Goal: Find specific page/section: Find specific page/section

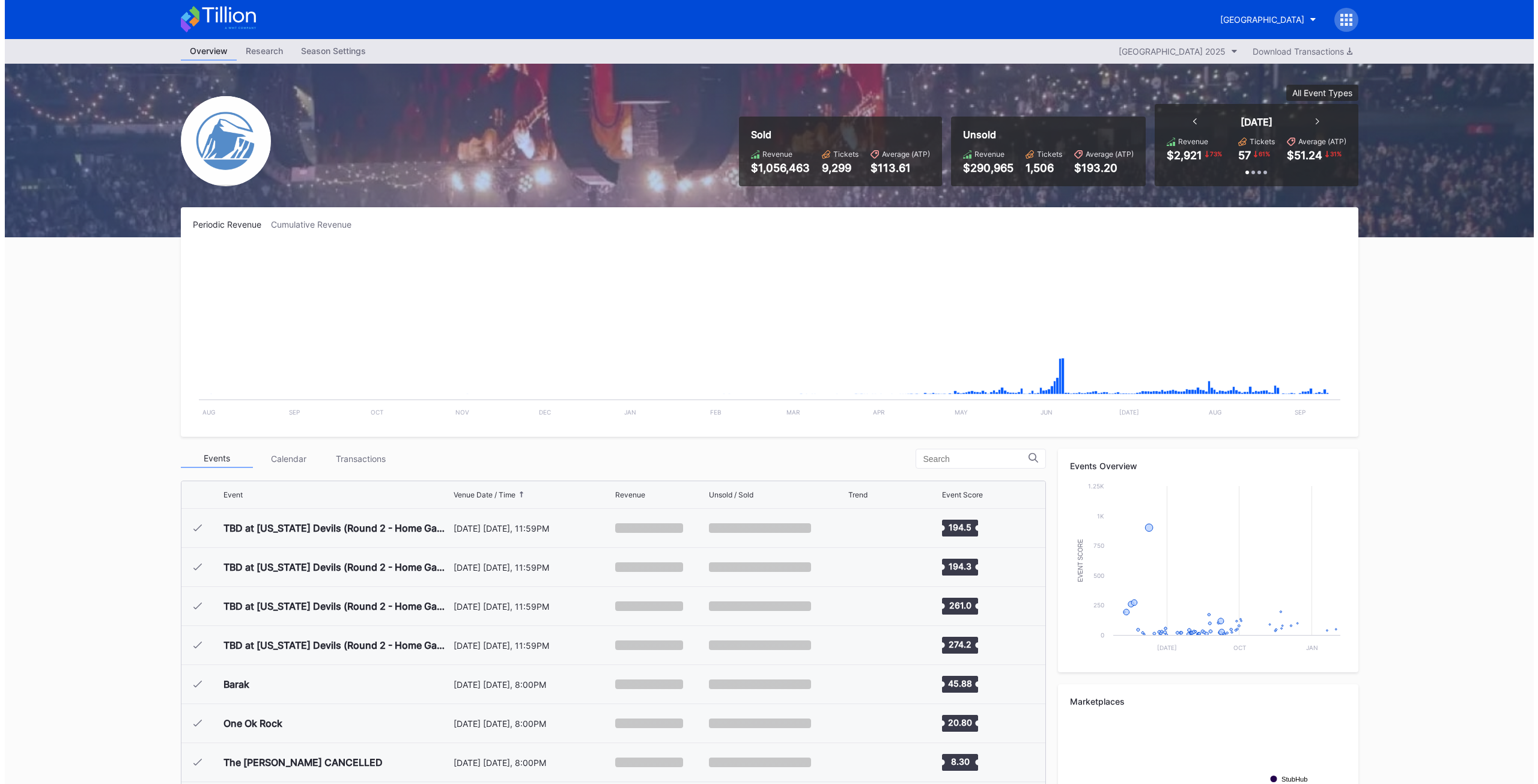
scroll to position [1601, 0]
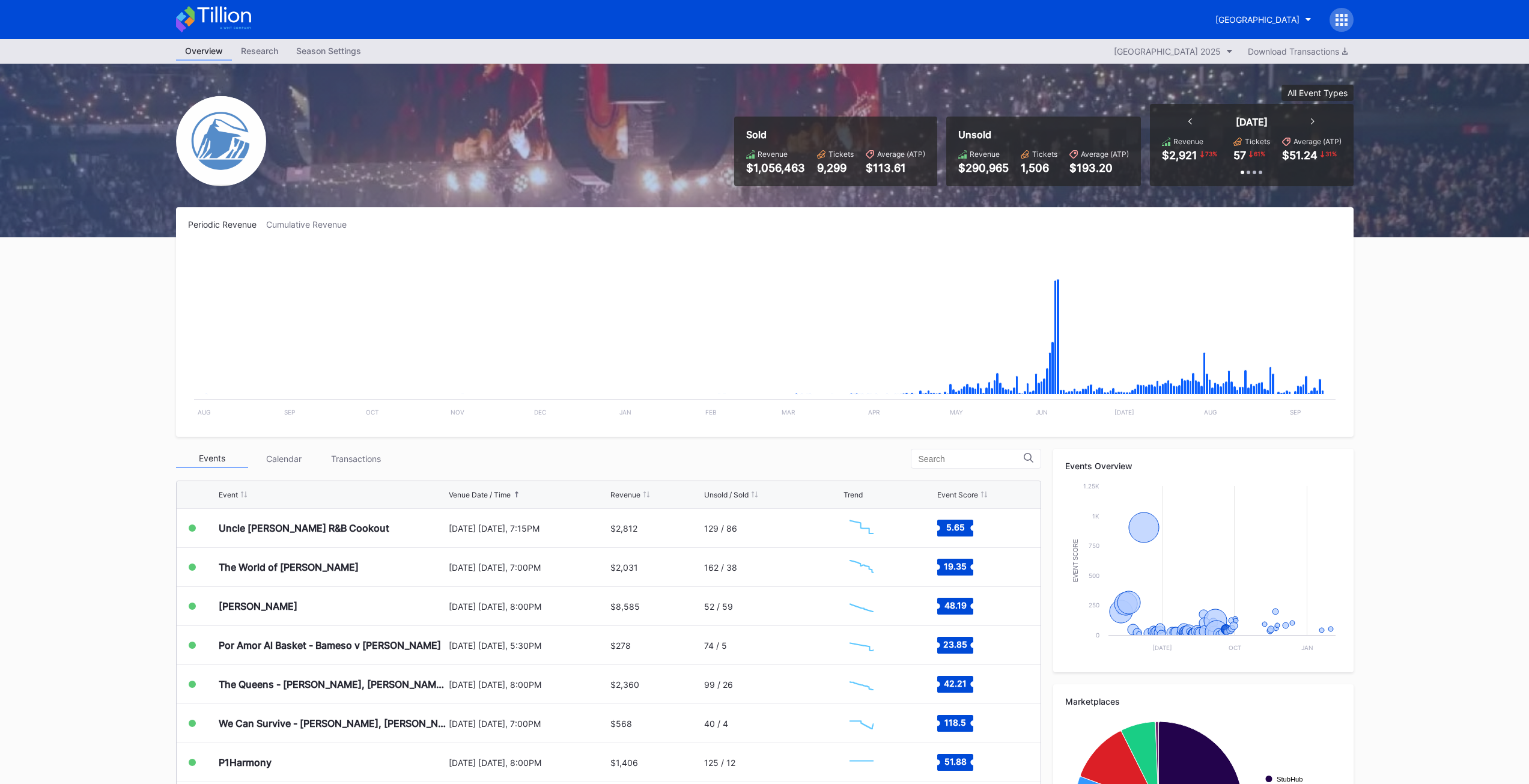
click at [38, 573] on div "Overview Research Season Settings Prudential Center Secondary 2025 Download Tra…" at bounding box center [764, 478] width 1529 height 880
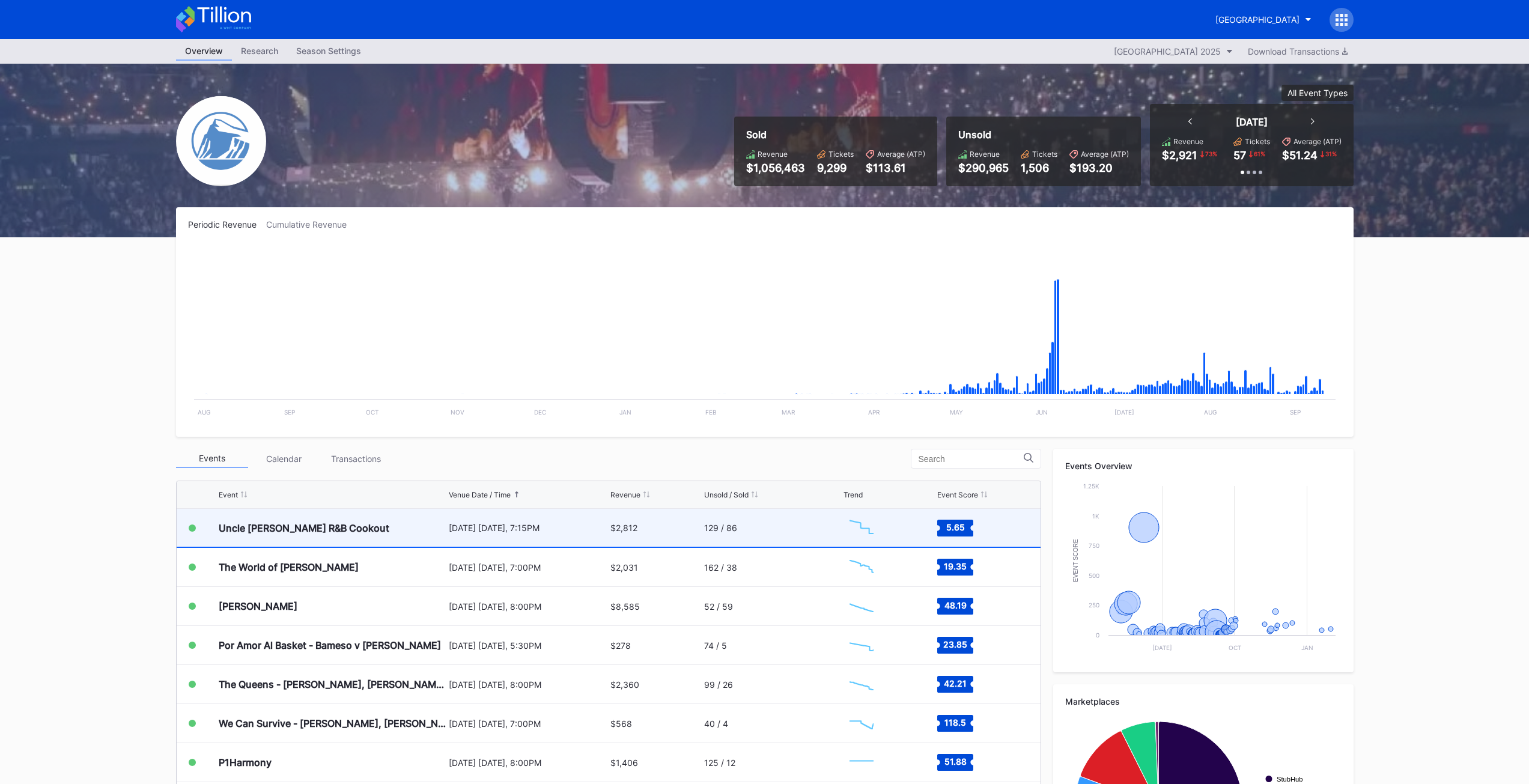
click at [223, 525] on div "Uncle [PERSON_NAME] R&B Cookout" at bounding box center [303, 528] width 171 height 12
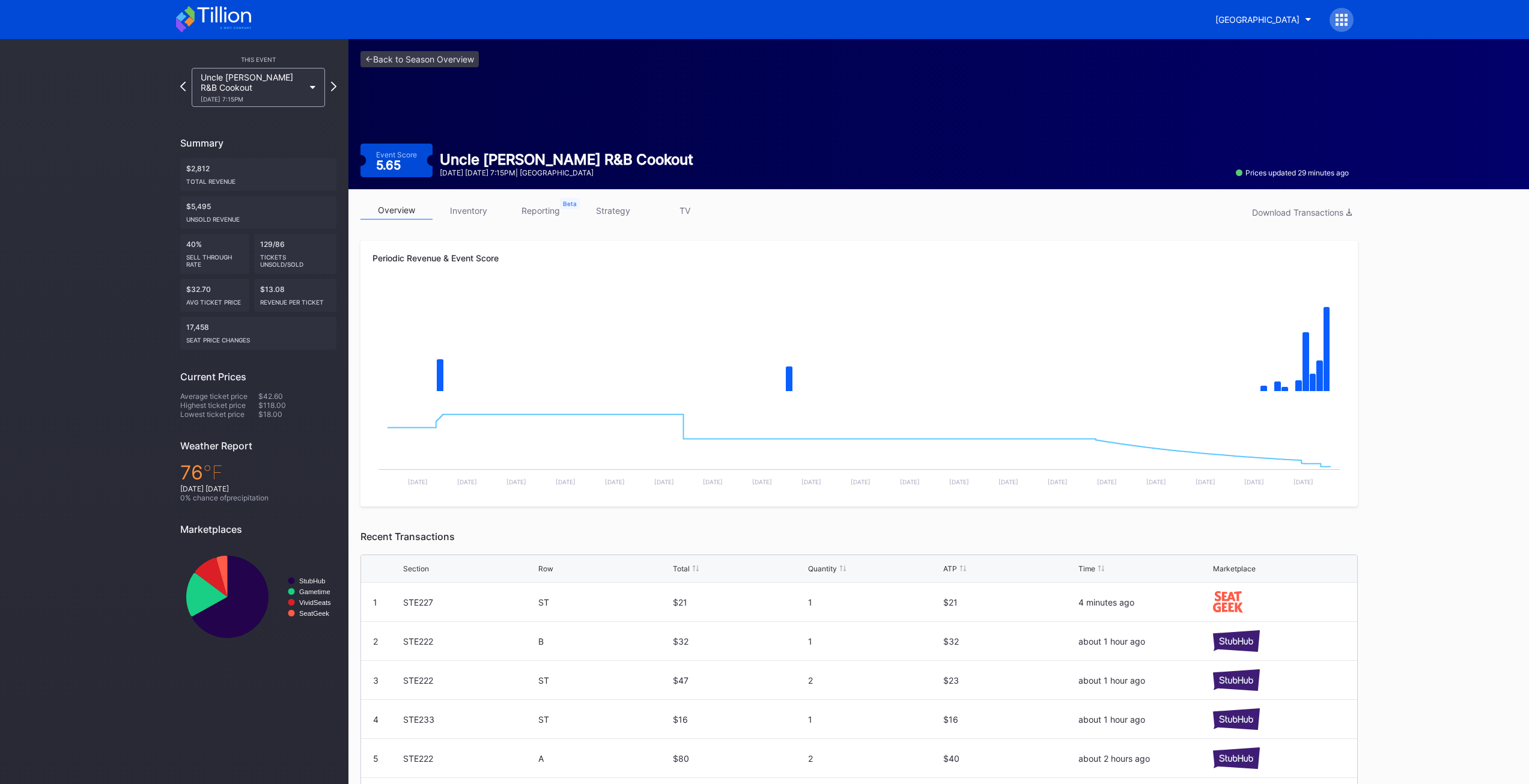
click at [544, 215] on link "reporting" at bounding box center [540, 210] width 72 height 19
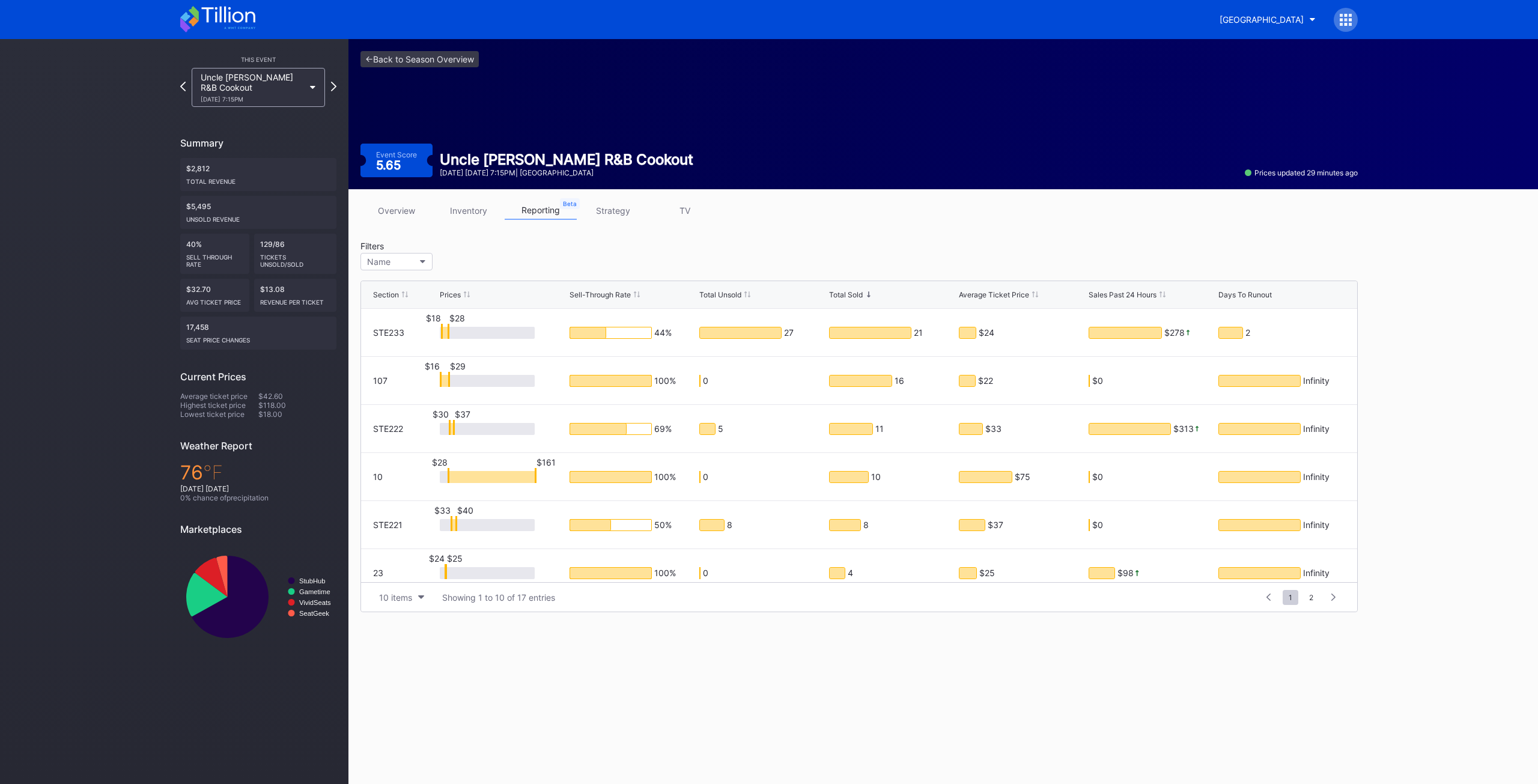
click at [544, 255] on div "Filters Name" at bounding box center [858, 258] width 997 height 33
click at [421, 262] on icon "button" at bounding box center [423, 262] width 6 height 4
click at [401, 350] on div "18" at bounding box center [430, 350] width 140 height 22
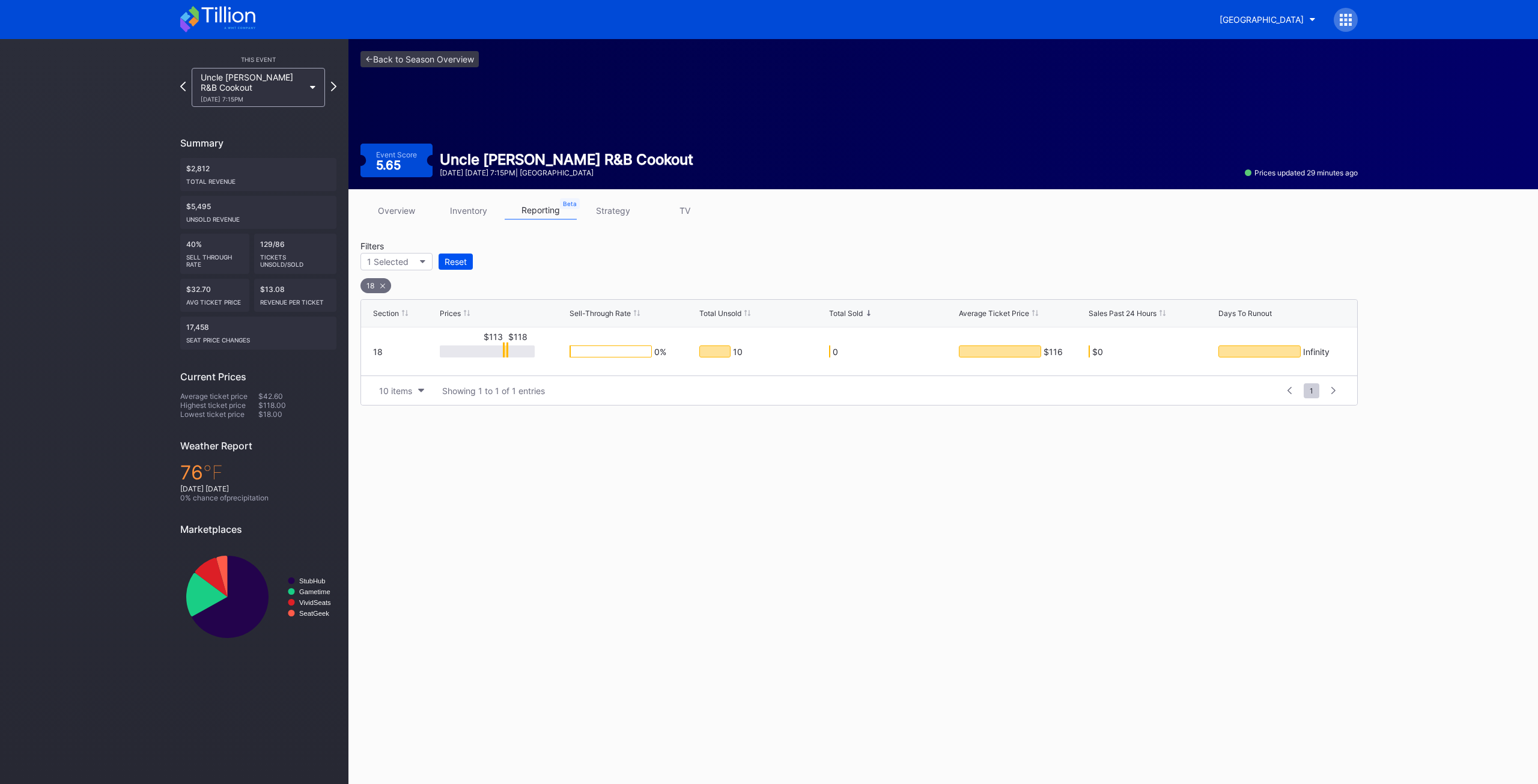
click at [457, 265] on div "Reset" at bounding box center [455, 261] width 22 height 10
